Goal: Task Accomplishment & Management: Use online tool/utility

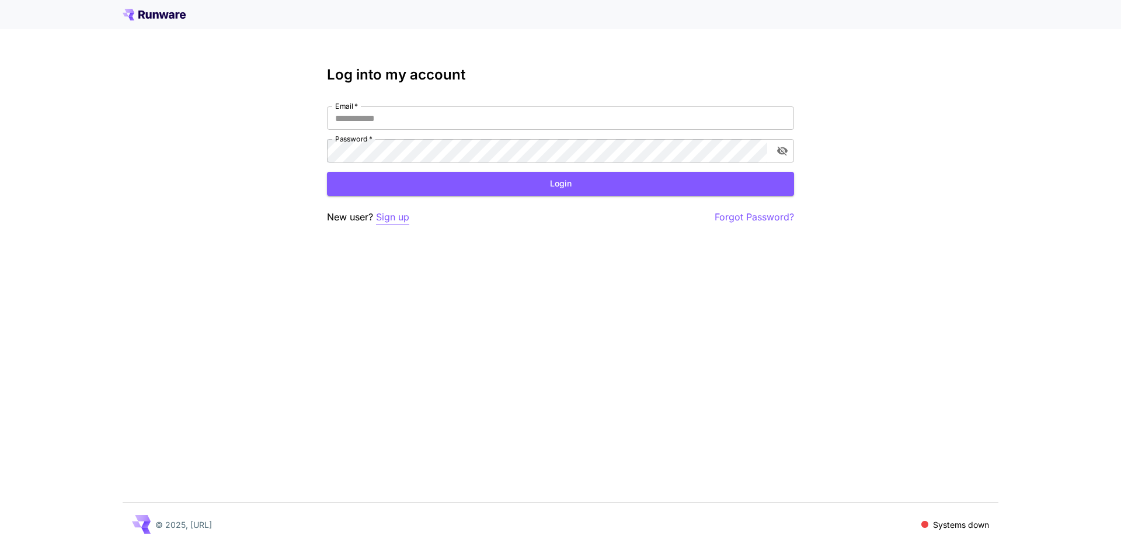
click at [383, 218] on p "Sign up" at bounding box center [392, 217] width 33 height 15
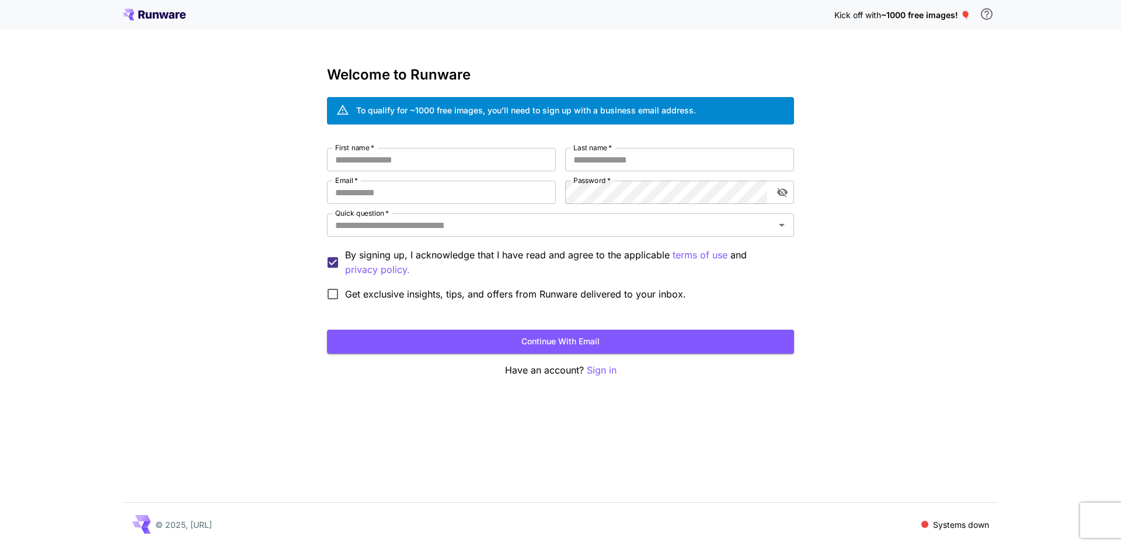
click at [164, 12] on icon at bounding box center [163, 15] width 9 height 6
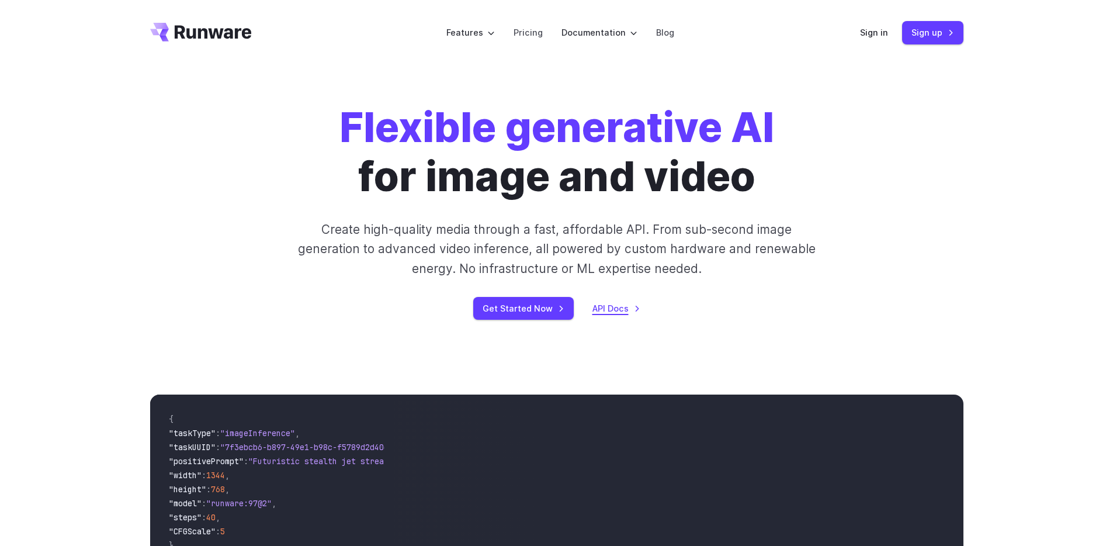
click at [596, 307] on link "API Docs" at bounding box center [616, 307] width 48 height 13
click at [531, 314] on link "Get Started Now" at bounding box center [523, 308] width 100 height 23
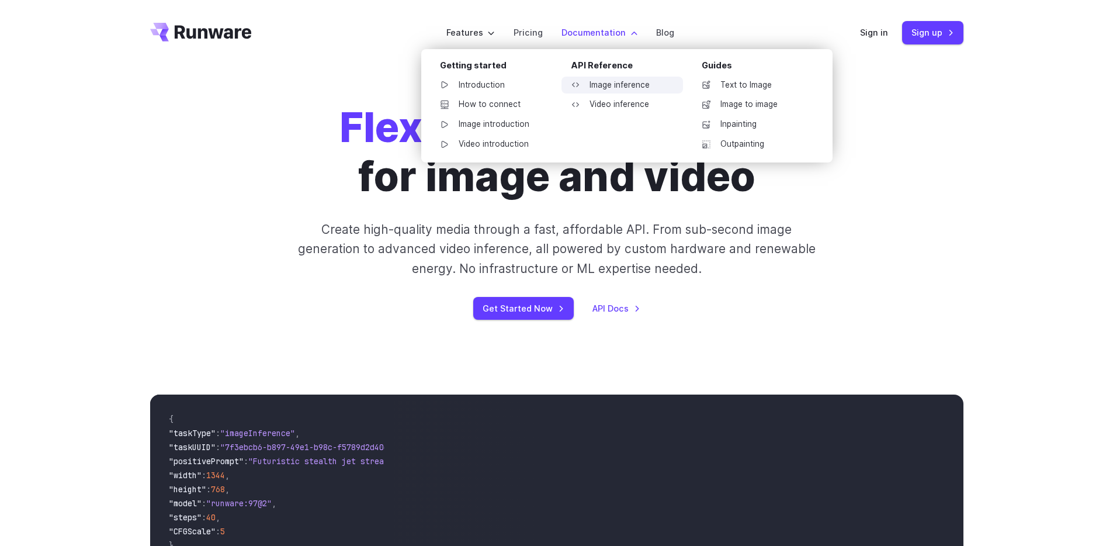
click at [609, 91] on link "Image inference" at bounding box center [621, 86] width 121 height 18
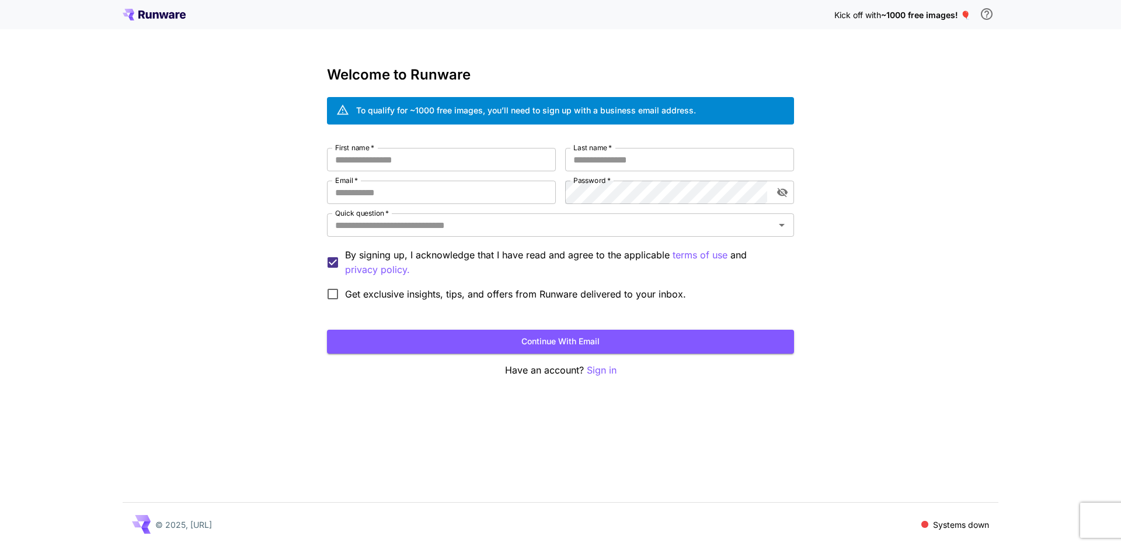
click at [287, 252] on div "Kick off with ~1000 free images! 🎈 Welcome to Runware To qualify for ~1000 free…" at bounding box center [560, 273] width 1121 height 546
click at [466, 159] on input "First name   *" at bounding box center [441, 159] width 229 height 23
type input "***"
click at [399, 156] on input "***" at bounding box center [441, 159] width 229 height 23
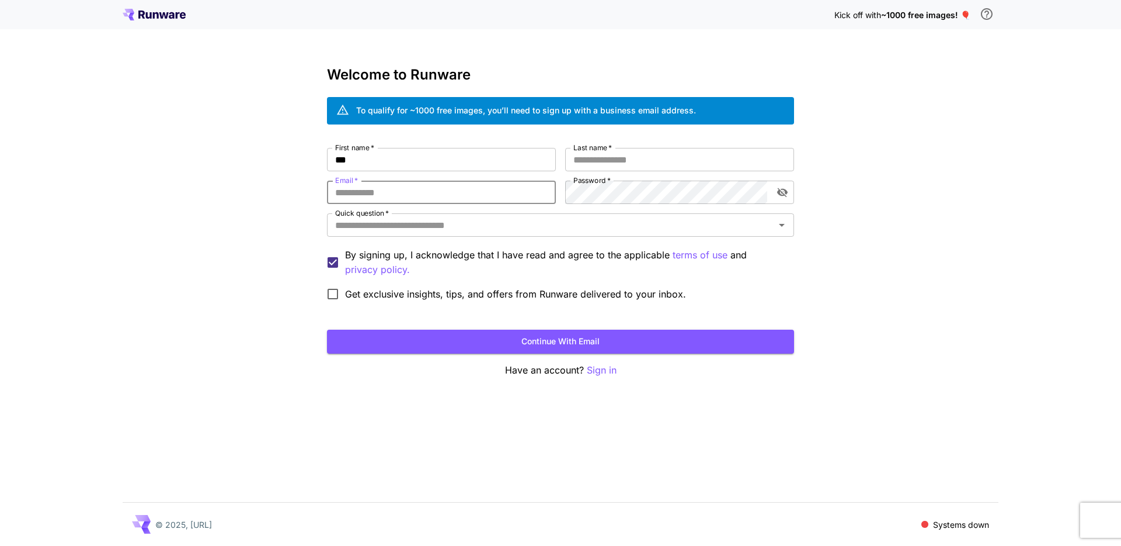
click at [420, 193] on input "Email   *" at bounding box center [441, 191] width 229 height 23
type input "*"
type input "**********"
click at [601, 155] on input "Last name   *" at bounding box center [679, 159] width 229 height 23
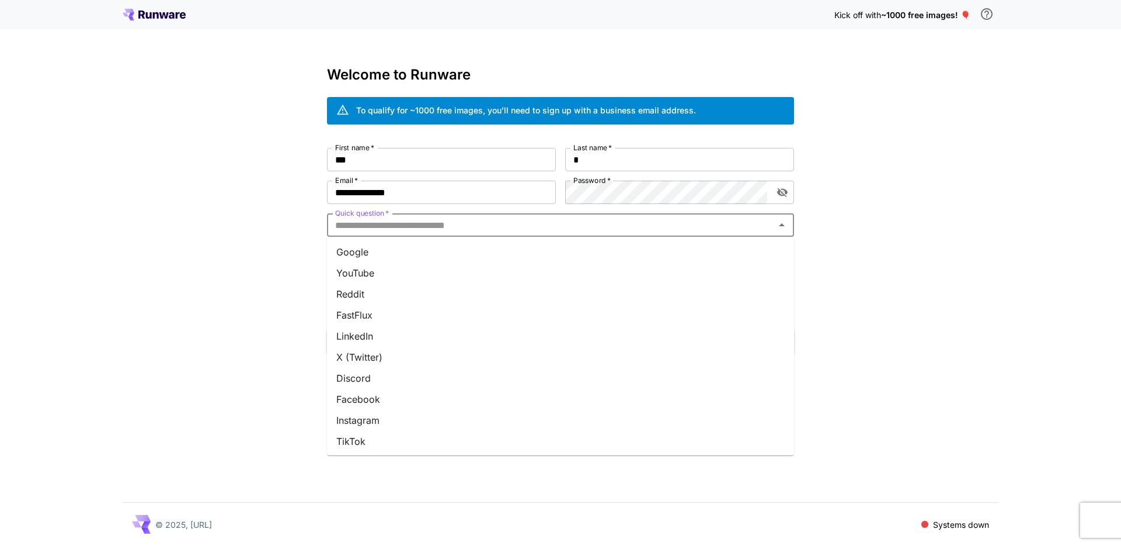
click at [371, 227] on input "Quick question   *" at bounding box center [551, 225] width 441 height 16
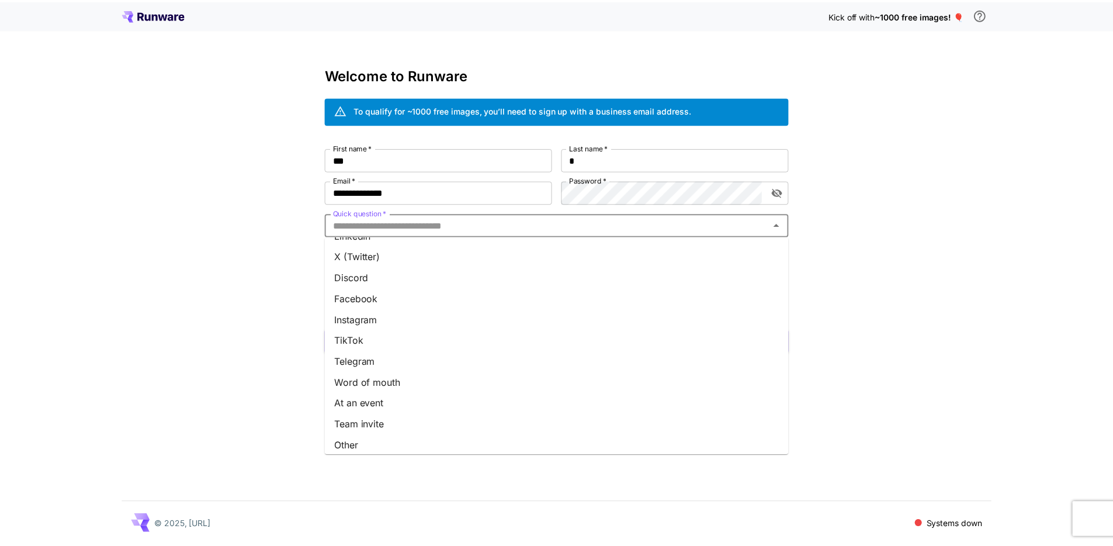
scroll to position [106, 0]
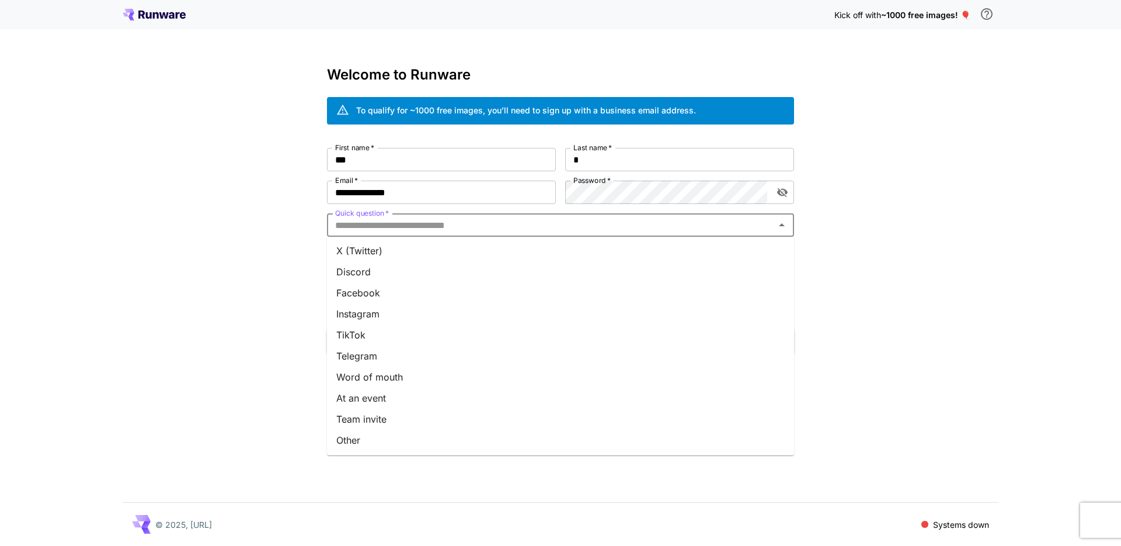
click at [407, 411] on li "Team invite" at bounding box center [560, 418] width 467 height 21
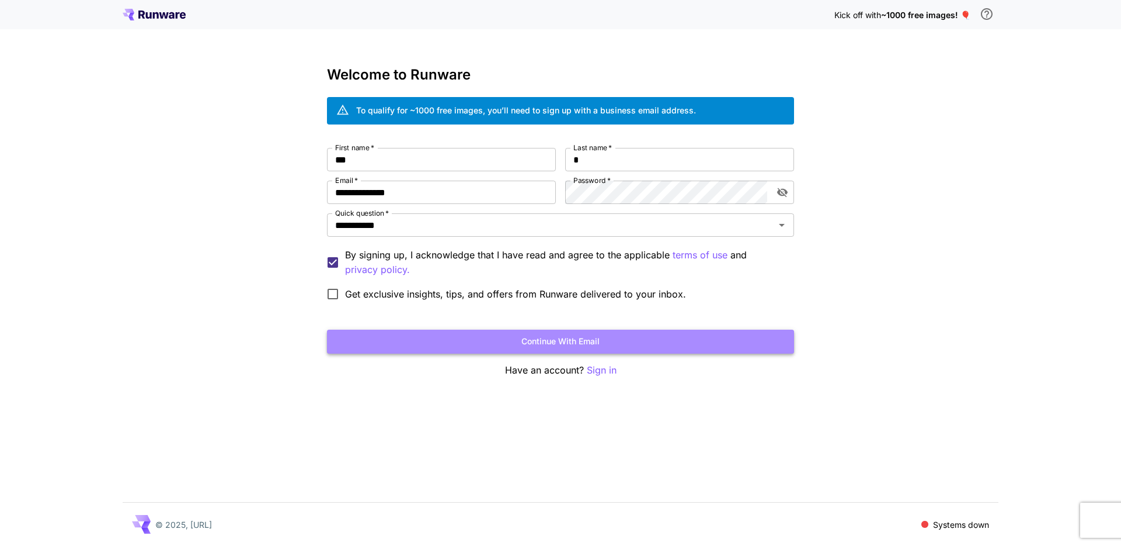
click at [384, 350] on button "Continue with email" at bounding box center [560, 341] width 467 height 24
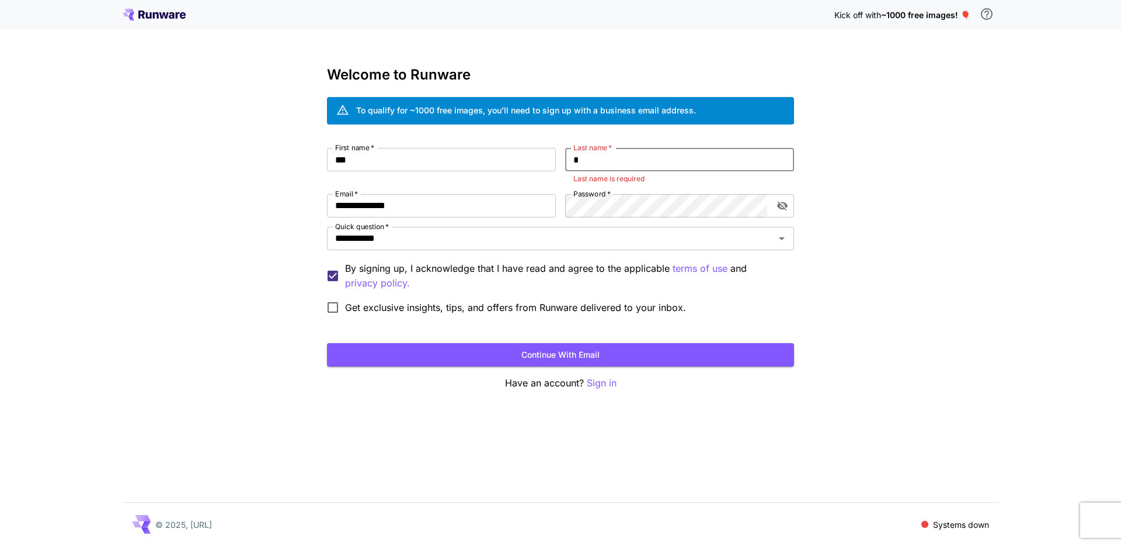
click at [644, 155] on input "Last name   *" at bounding box center [679, 159] width 229 height 23
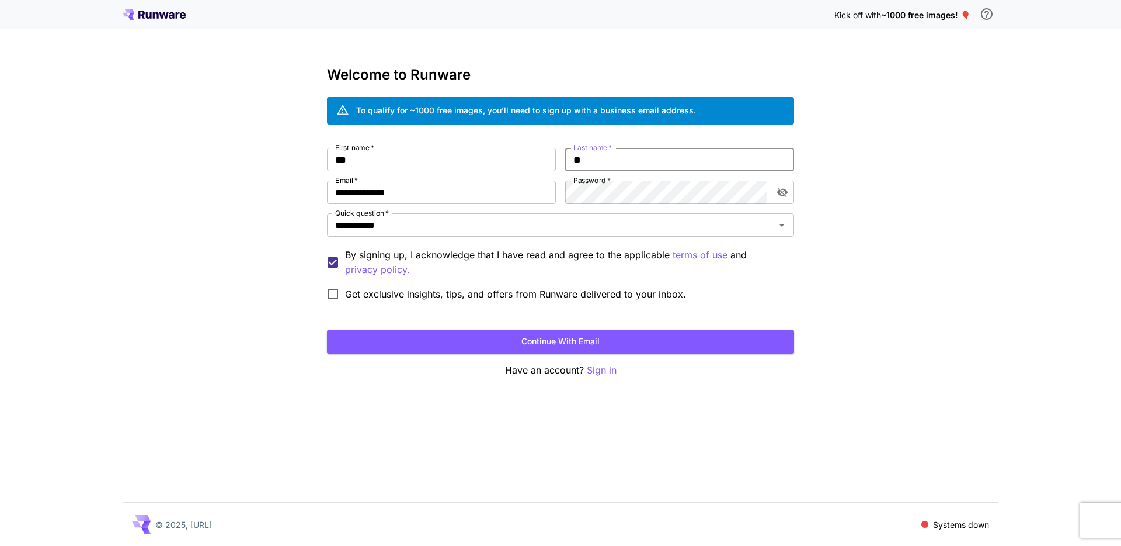
type input "*"
type input "**"
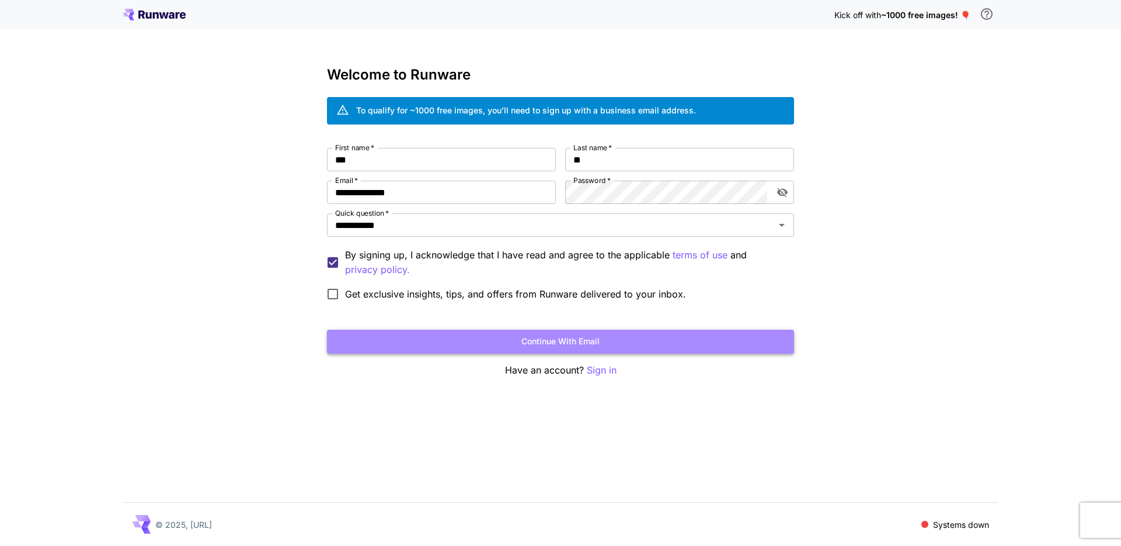
click at [544, 345] on button "Continue with email" at bounding box center [560, 341] width 467 height 24
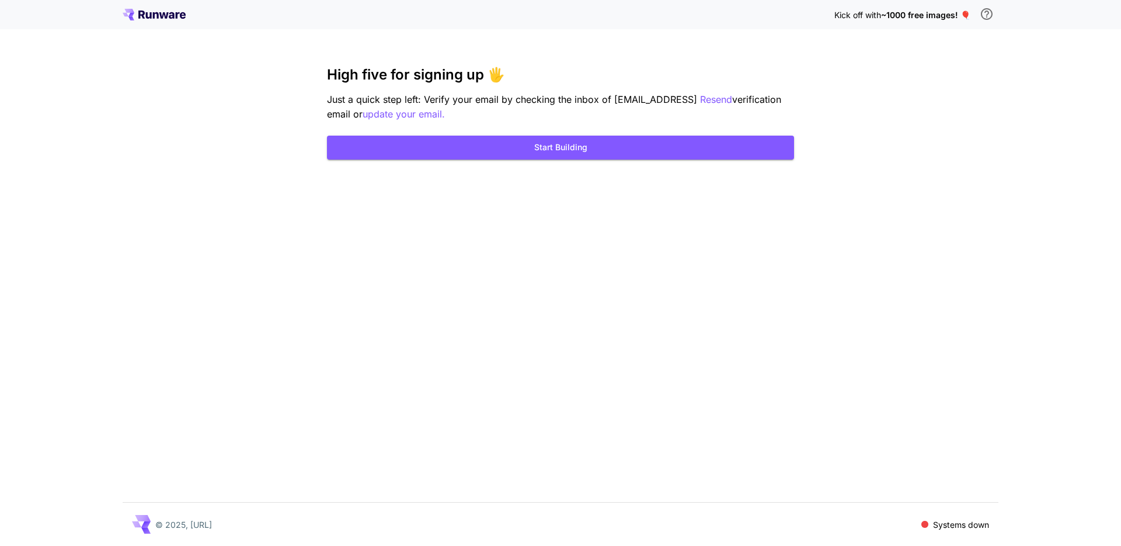
click at [968, 520] on p "Systems down" at bounding box center [961, 524] width 56 height 12
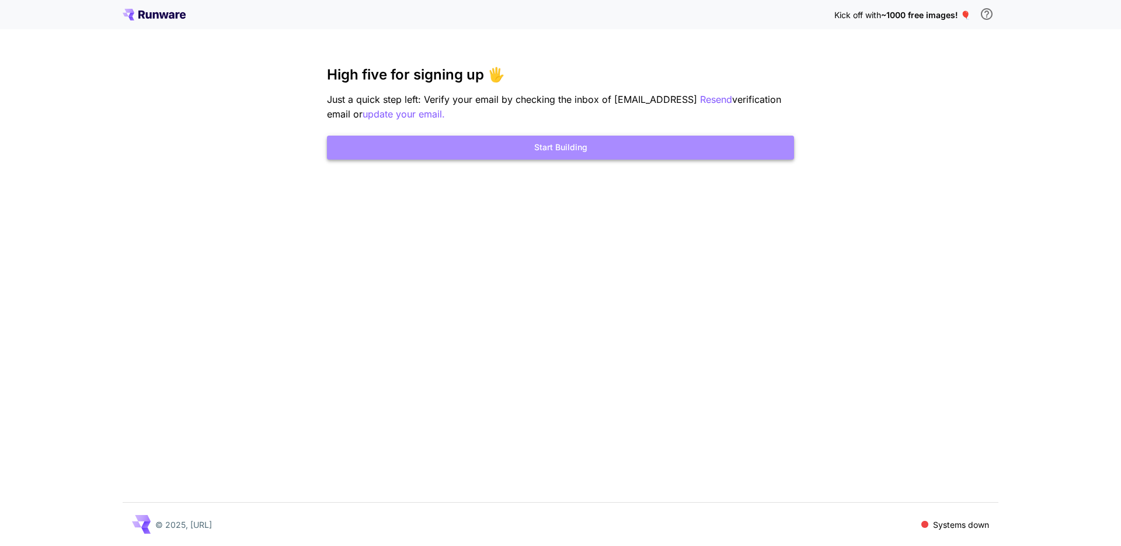
click at [589, 143] on button "Start Building" at bounding box center [560, 148] width 467 height 24
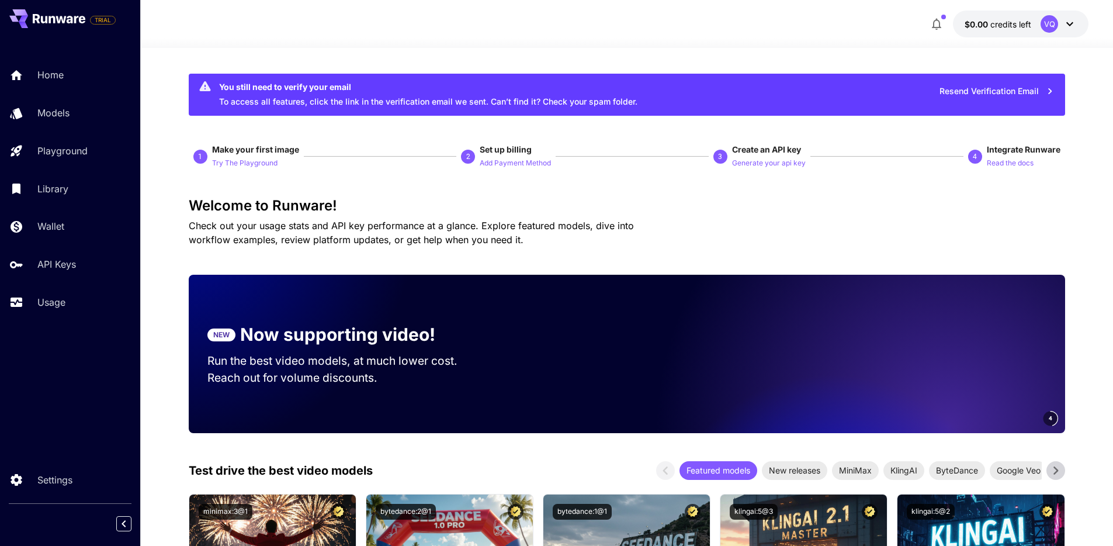
click at [1069, 25] on icon at bounding box center [1069, 24] width 7 height 4
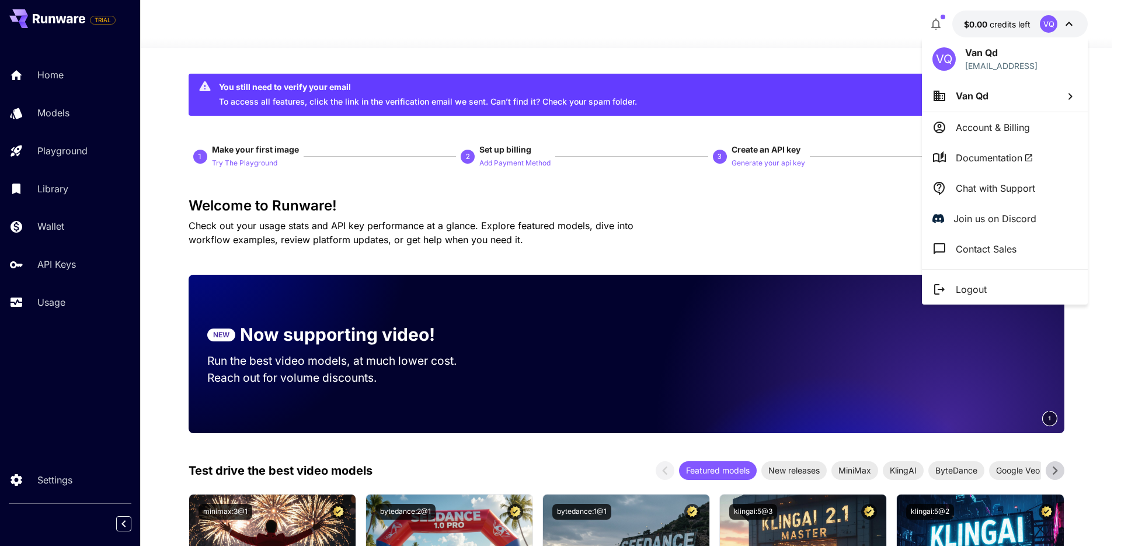
click at [942, 23] on div at bounding box center [560, 273] width 1121 height 546
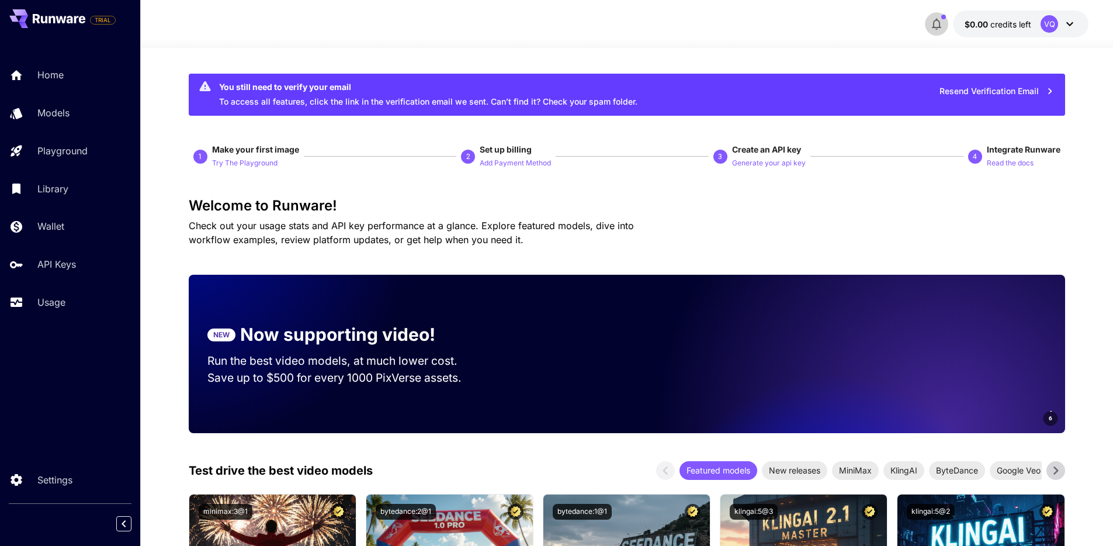
click at [936, 22] on icon "button" at bounding box center [936, 24] width 14 height 14
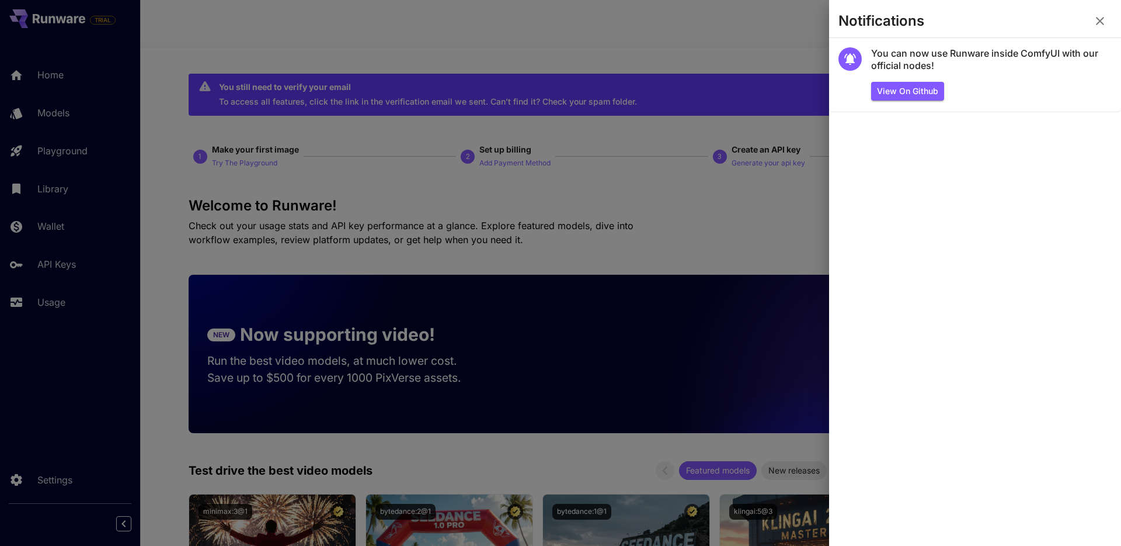
click at [1102, 19] on icon "button" at bounding box center [1100, 21] width 8 height 8
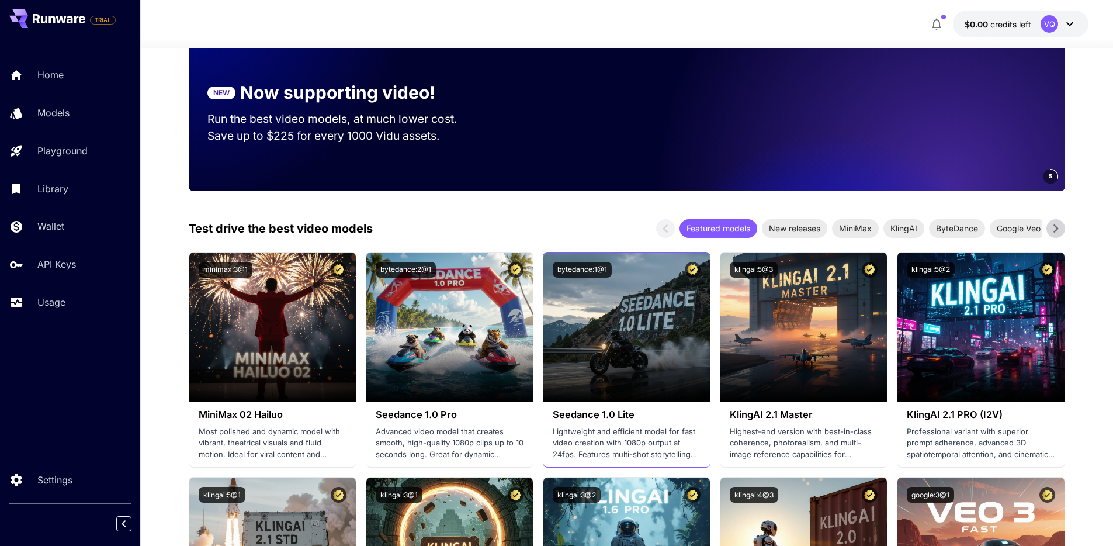
scroll to position [362, 0]
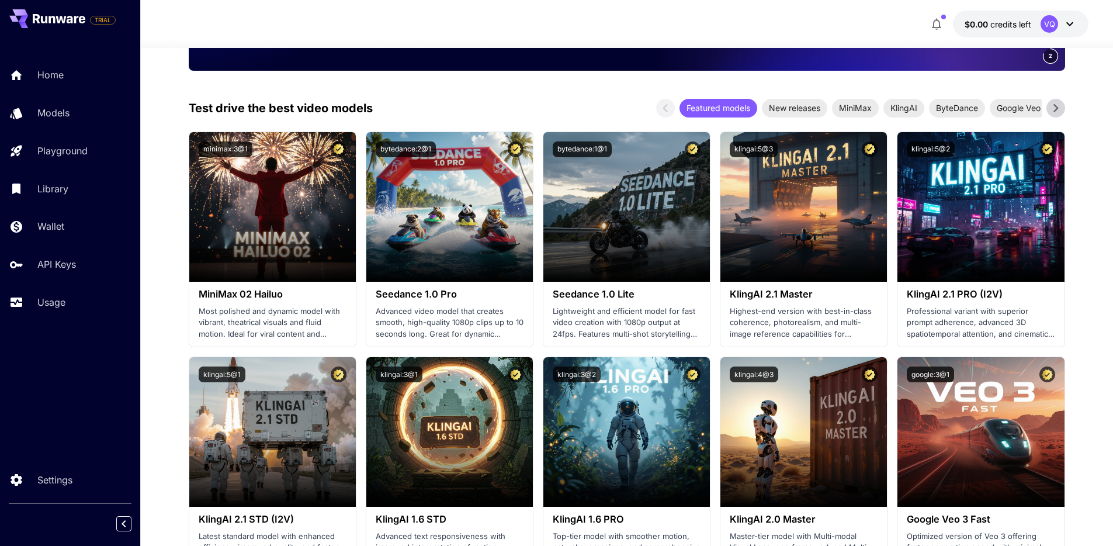
click at [1056, 107] on icon at bounding box center [1055, 108] width 5 height 8
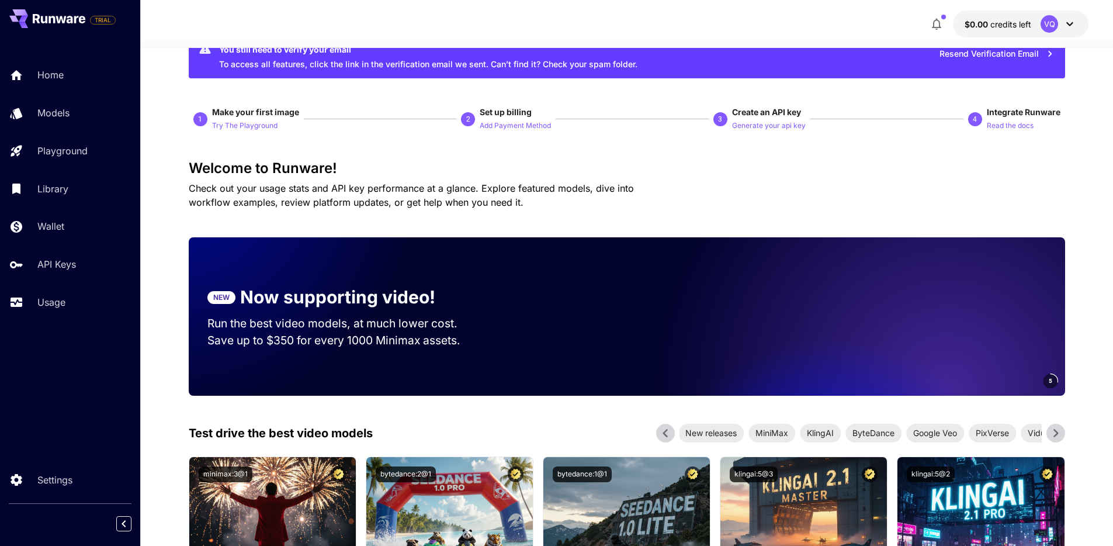
scroll to position [45, 0]
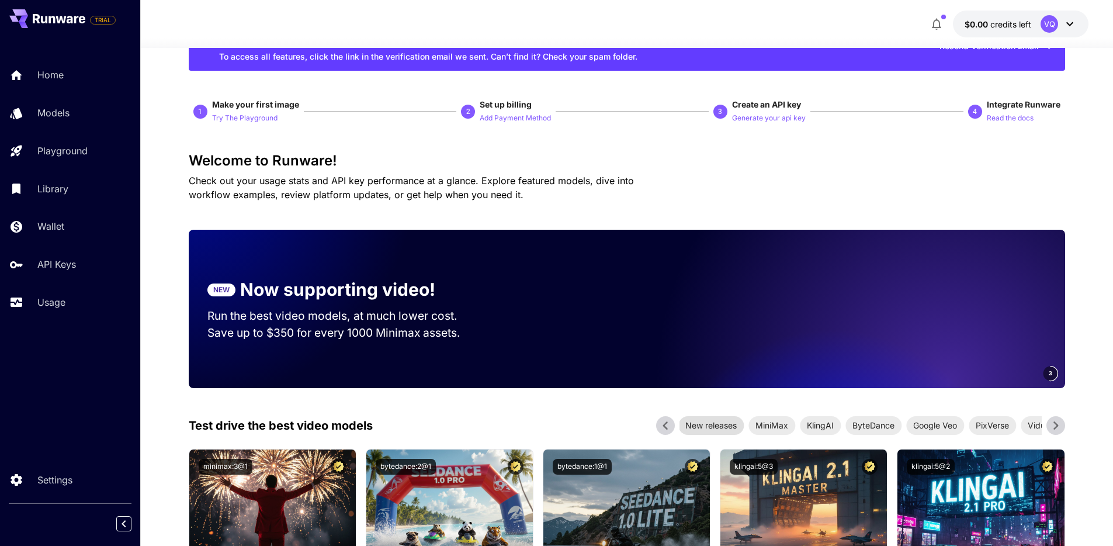
click at [714, 422] on span "New releases" at bounding box center [710, 425] width 65 height 12
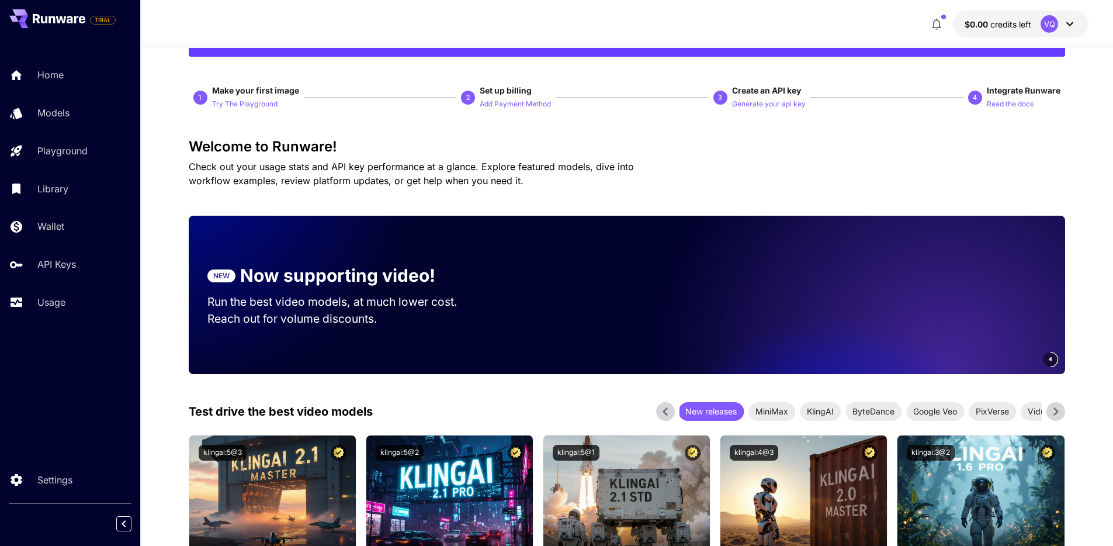
scroll to position [0, 0]
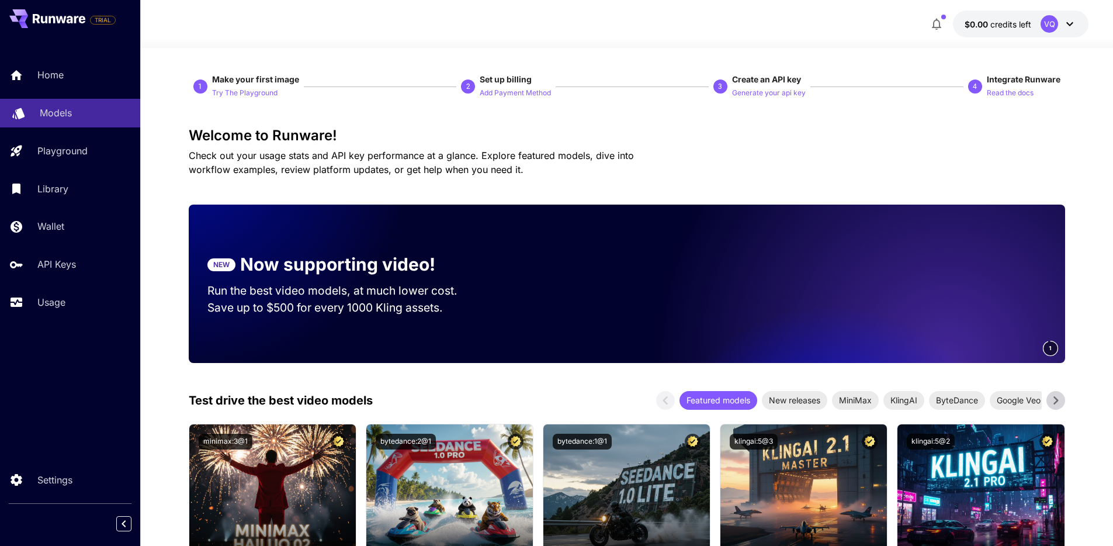
click at [77, 115] on div "Models" at bounding box center [85, 113] width 91 height 14
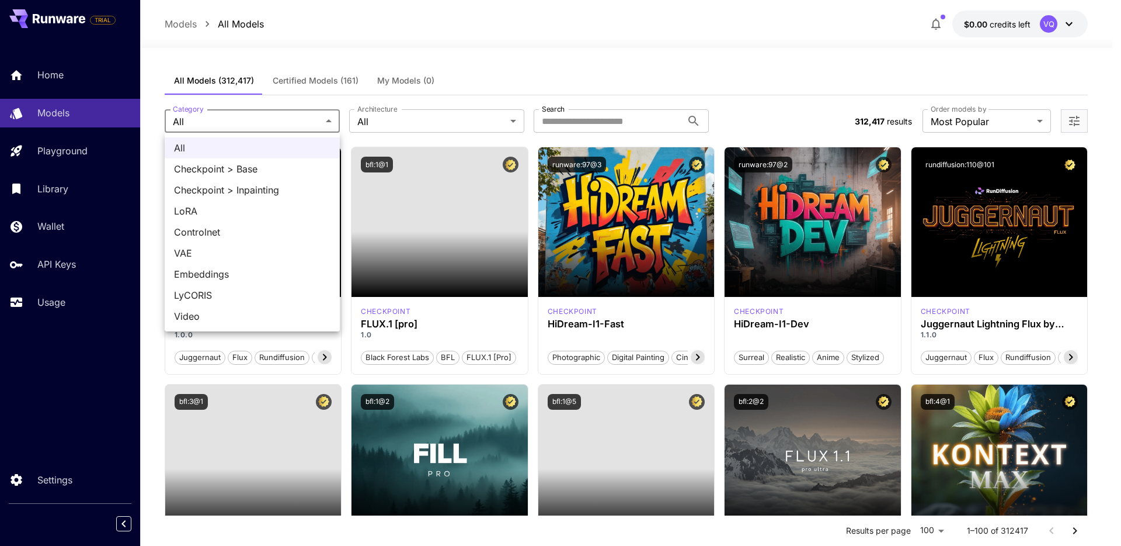
click at [656, 85] on div at bounding box center [560, 273] width 1121 height 546
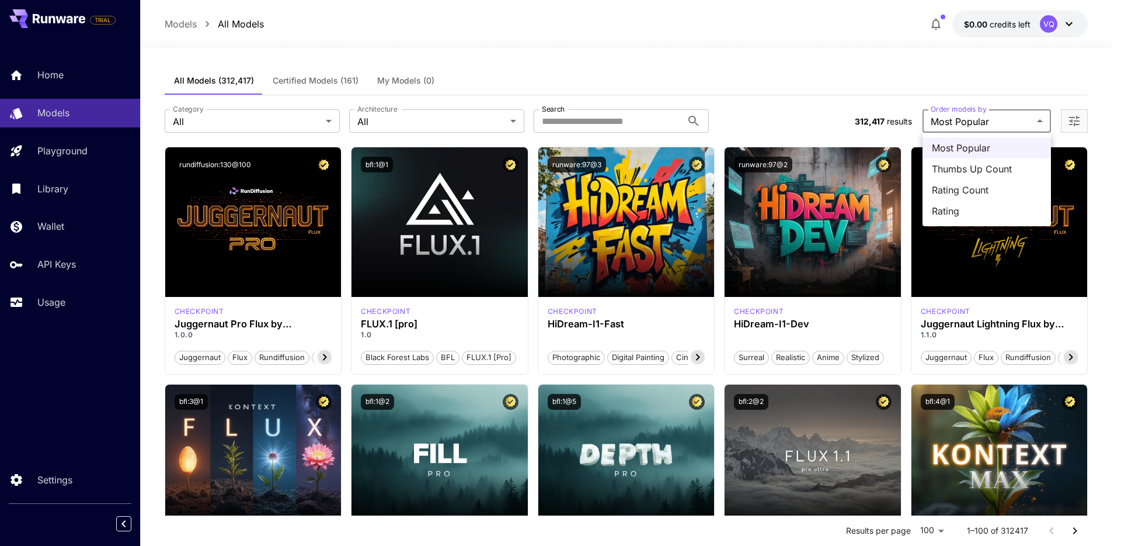
click at [756, 120] on div at bounding box center [560, 273] width 1121 height 546
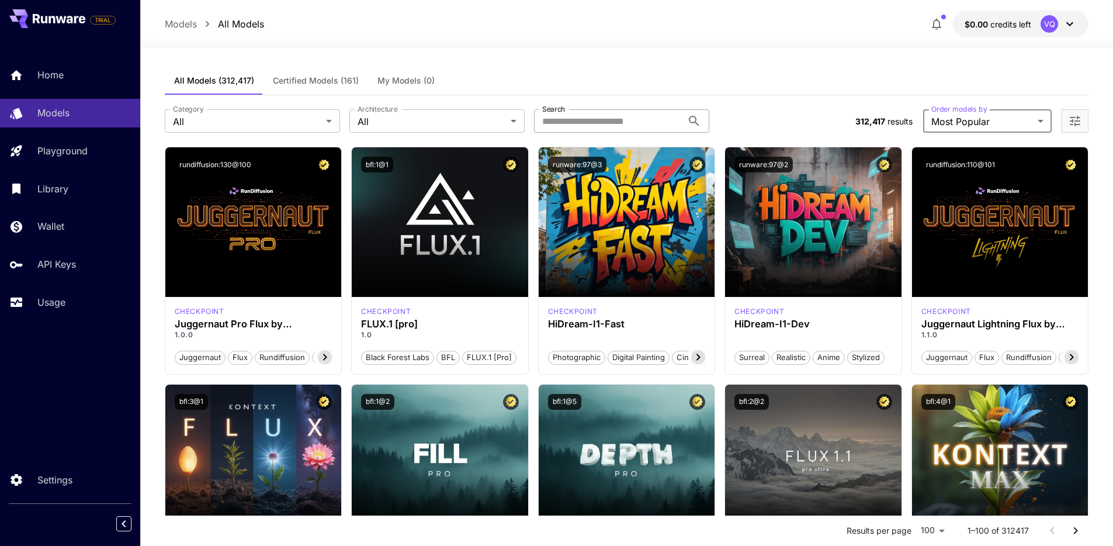
click at [589, 113] on input "Search" at bounding box center [608, 120] width 148 height 23
type input "****"
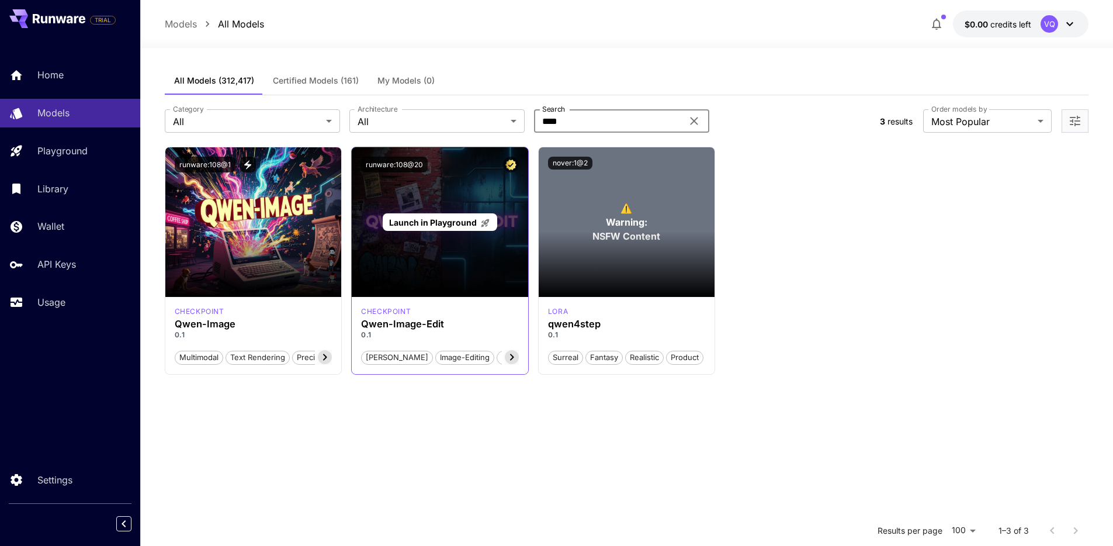
click at [450, 294] on div "Launch in Playground" at bounding box center [440, 222] width 176 height 150
click at [424, 226] on span "Launch in Playground" at bounding box center [433, 222] width 88 height 10
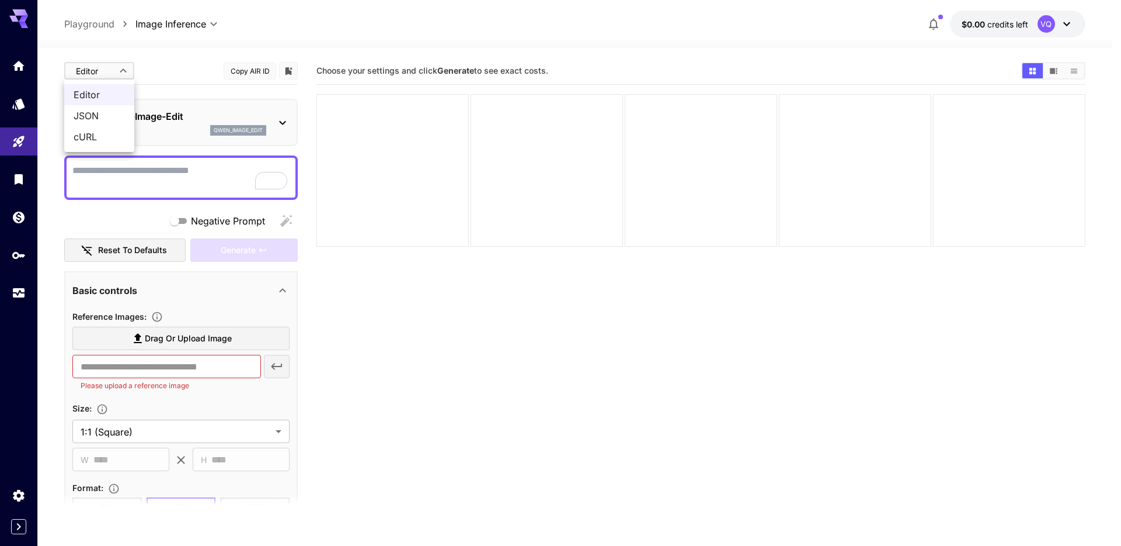
click at [128, 70] on body "**********" at bounding box center [560, 319] width 1121 height 638
click at [168, 61] on div at bounding box center [560, 273] width 1121 height 546
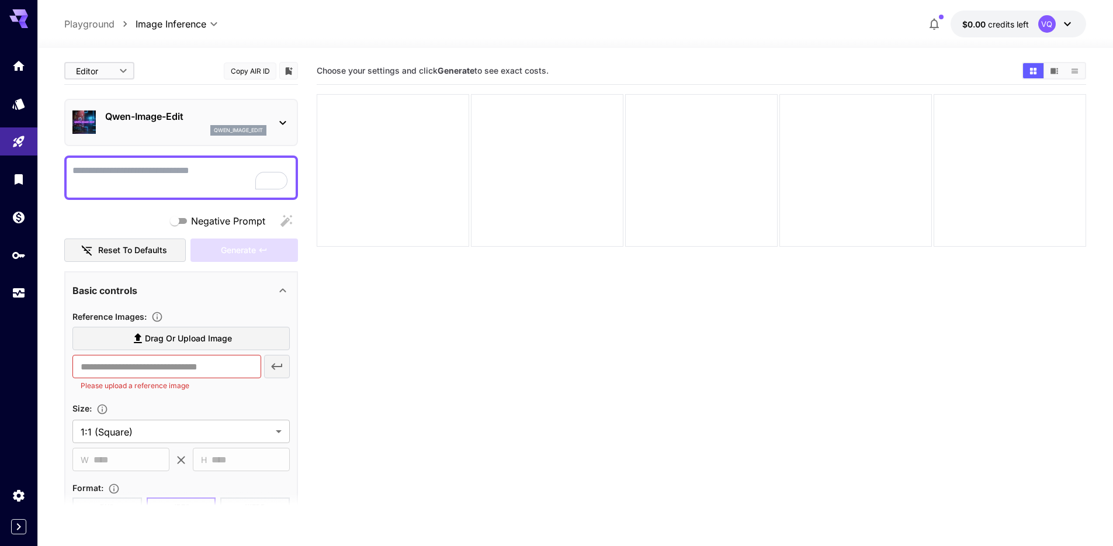
click at [359, 40] on div at bounding box center [574, 41] width 1075 height 14
click at [929, 25] on icon "button" at bounding box center [934, 24] width 14 height 14
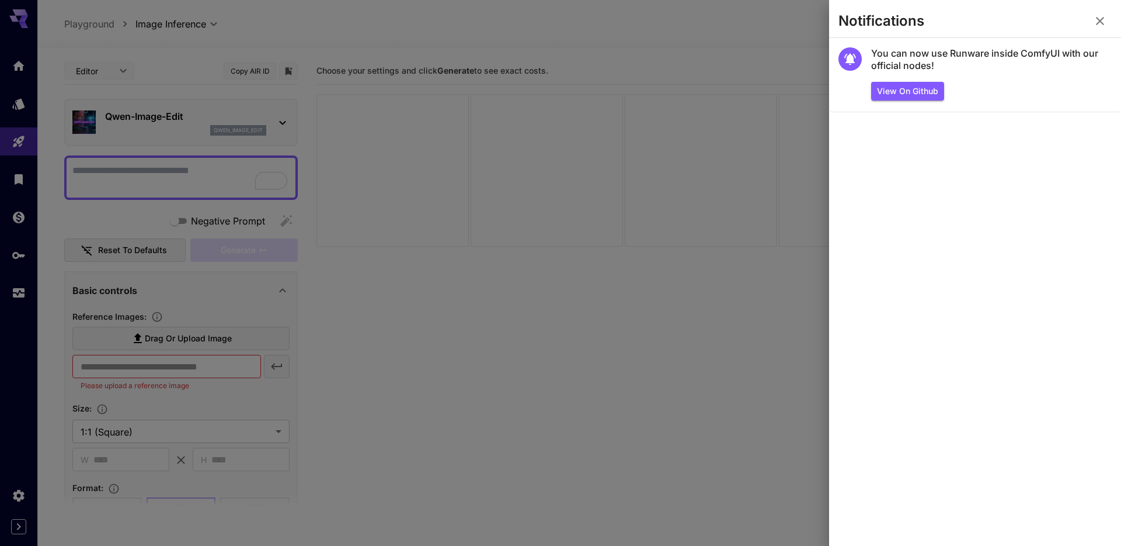
click at [1102, 19] on icon "button" at bounding box center [1100, 21] width 8 height 8
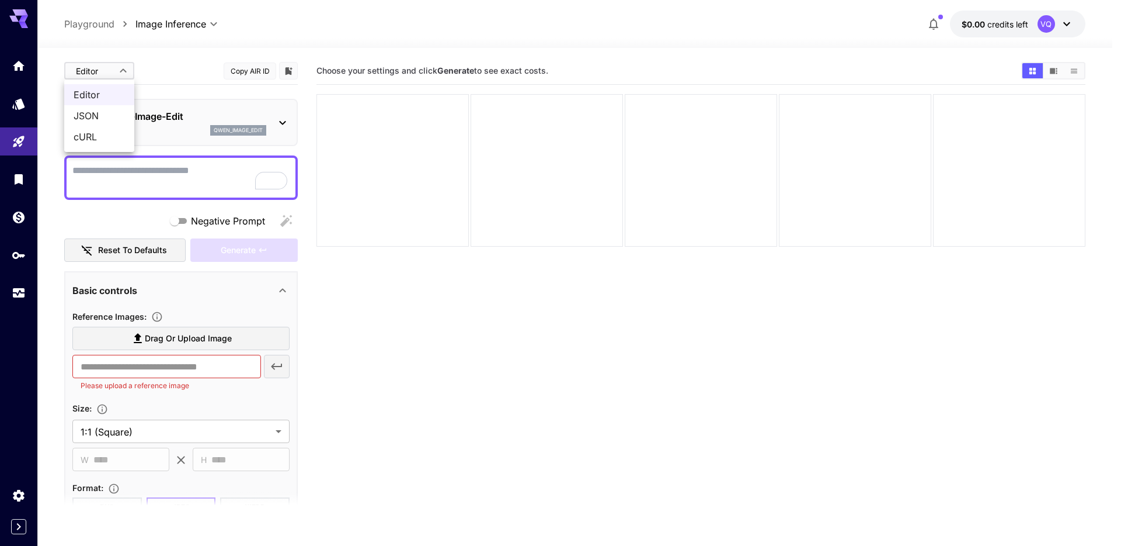
click at [127, 71] on body "**********" at bounding box center [560, 319] width 1121 height 638
click at [101, 112] on span "JSON" at bounding box center [99, 116] width 51 height 14
type input "****"
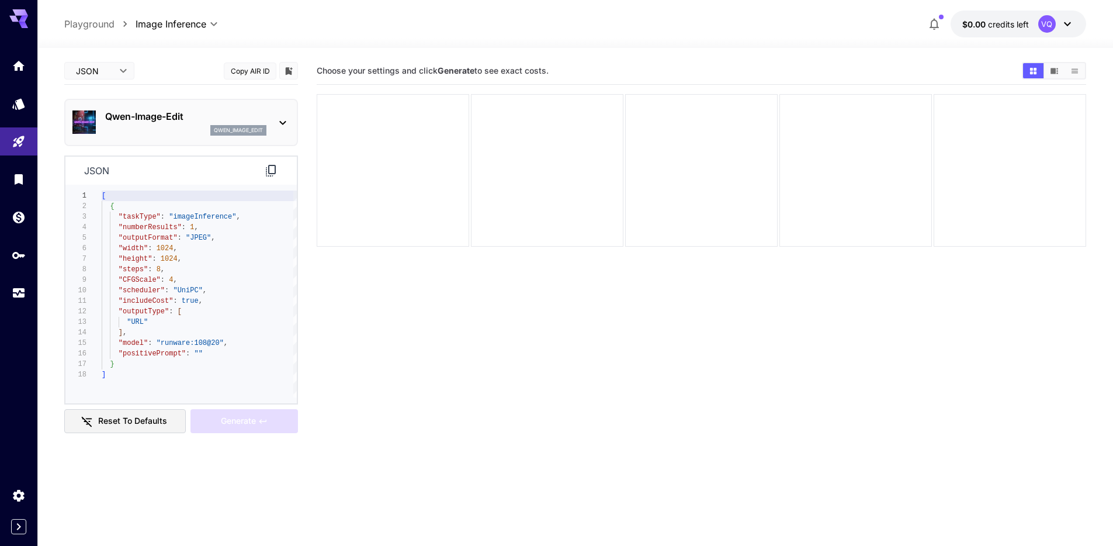
click at [282, 121] on icon at bounding box center [283, 123] width 14 height 14
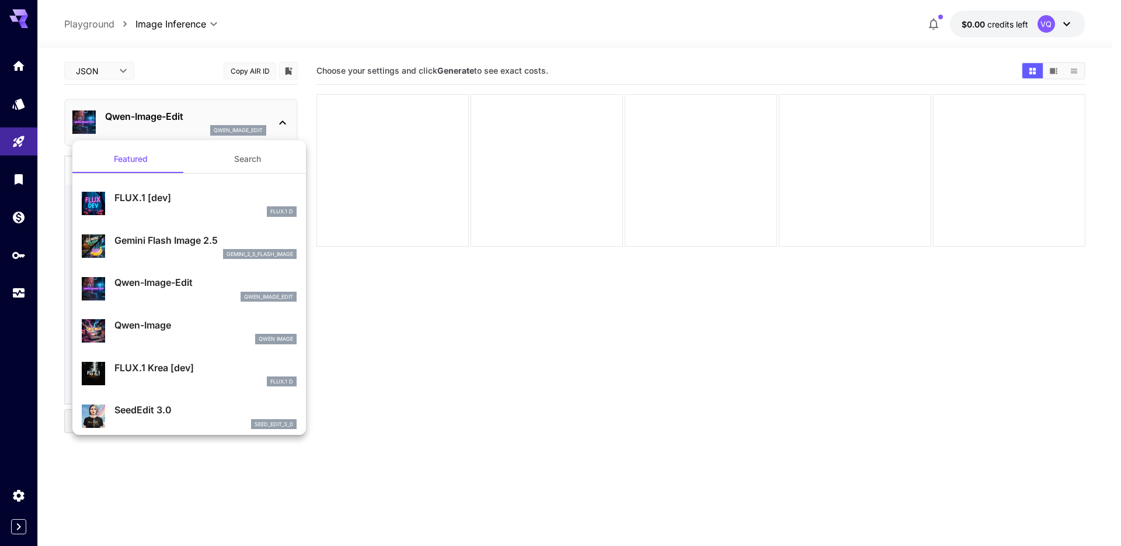
click at [394, 305] on div at bounding box center [560, 273] width 1121 height 546
